Goal: Task Accomplishment & Management: Manage account settings

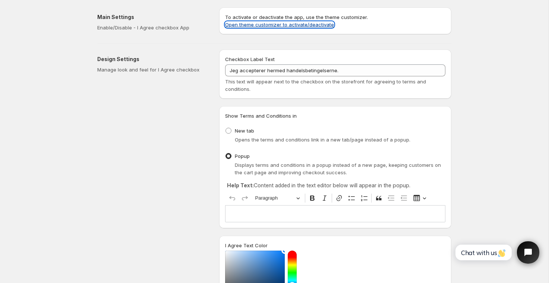
click at [278, 25] on link "Open theme customizer to activate/deactivate" at bounding box center [279, 25] width 109 height 6
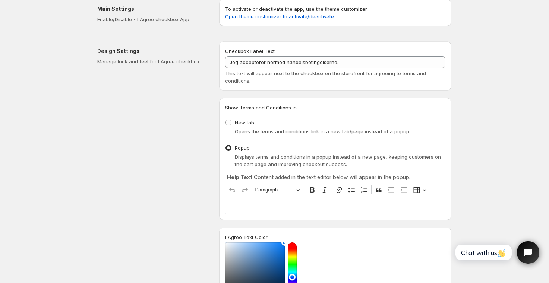
scroll to position [12, 0]
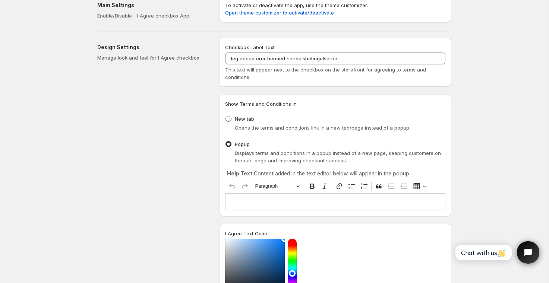
click at [232, 120] on span at bounding box center [229, 119] width 6 height 6
click at [226, 116] on input "New tab" at bounding box center [226, 116] width 0 height 0
radio input "true"
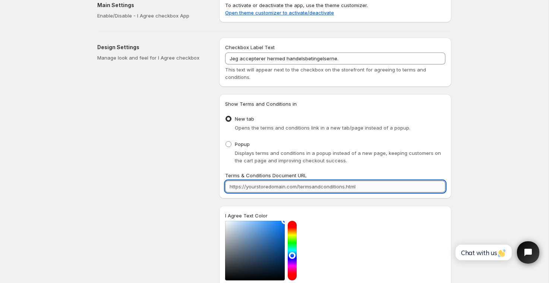
click at [265, 190] on input "Terms & Conditions Document URL" at bounding box center [335, 187] width 220 height 12
paste input "[URL][DOMAIN_NAME]"
type input "[URL][DOMAIN_NAME]"
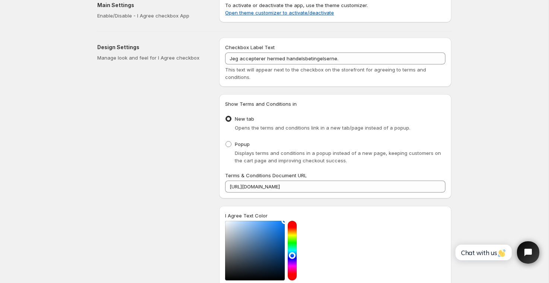
click at [466, 170] on div "Save Discard Main Settings Enable/Disable - I Agree checkbox App To activate or…" at bounding box center [274, 249] width 549 height 523
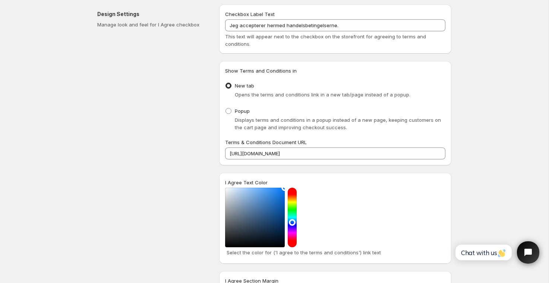
scroll to position [0, 0]
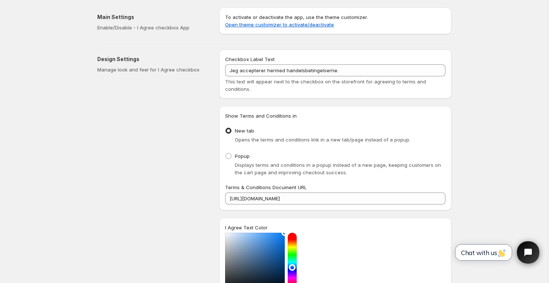
click at [494, 256] on span "Chat with us" at bounding box center [483, 253] width 45 height 8
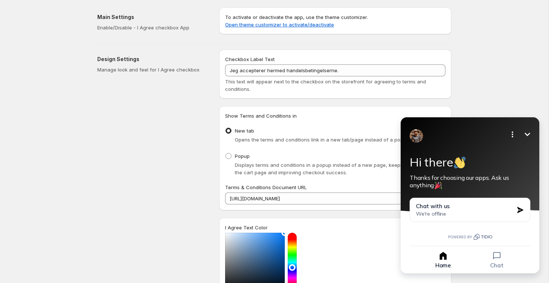
click at [532, 135] on icon "Minimize" at bounding box center [527, 134] width 9 height 9
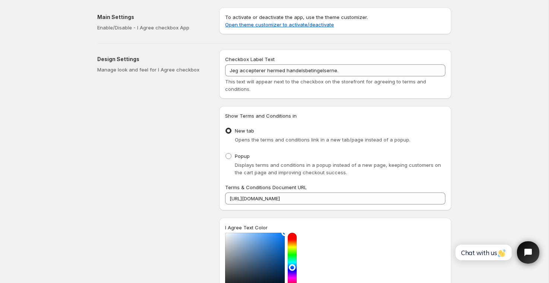
click at [484, 102] on div "Save Discard Main Settings Enable/Disable - I Agree checkbox App To activate or…" at bounding box center [274, 261] width 549 height 523
click at [298, 23] on link "Open theme customizer to activate/deactivate" at bounding box center [279, 25] width 109 height 6
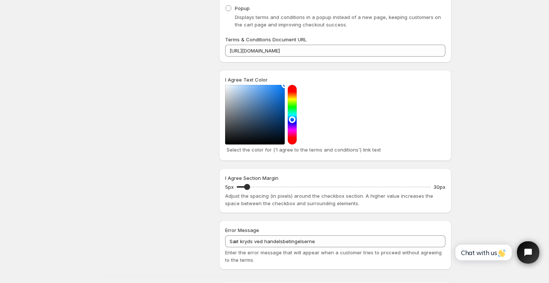
scroll to position [239, 0]
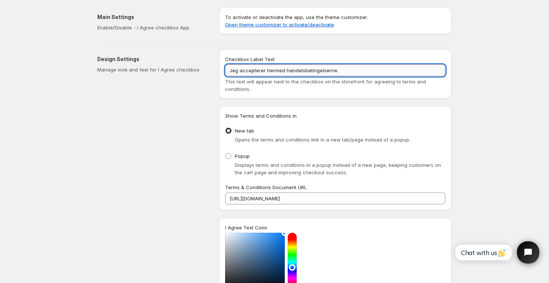
click at [296, 72] on input "Jeg accepterer hermed handelsbetingelserne." at bounding box center [335, 71] width 220 height 12
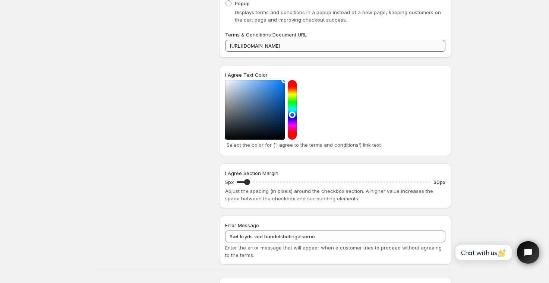
scroll to position [201, 0]
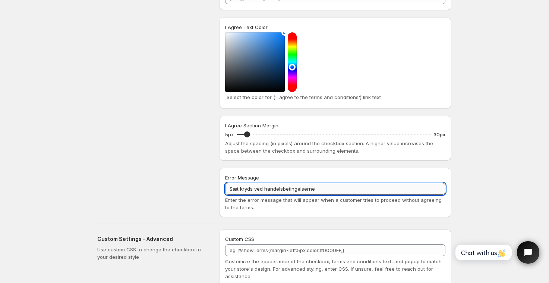
click at [273, 193] on input "Sæt kryds ved handelsbetingelserne" at bounding box center [335, 189] width 220 height 12
click at [277, 188] on input "Sæt kryds ved handelsbetingelserne" at bounding box center [335, 189] width 220 height 12
